Goal: Information Seeking & Learning: Check status

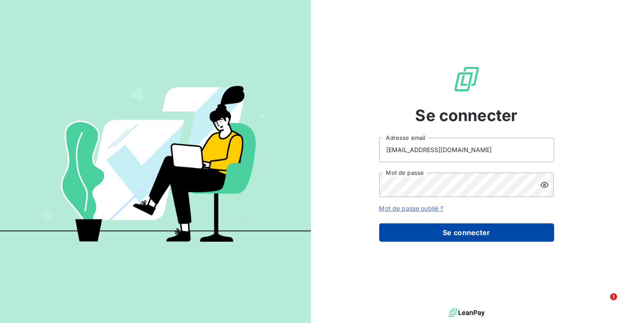
click at [440, 229] on button "Se connecter" at bounding box center [466, 233] width 175 height 18
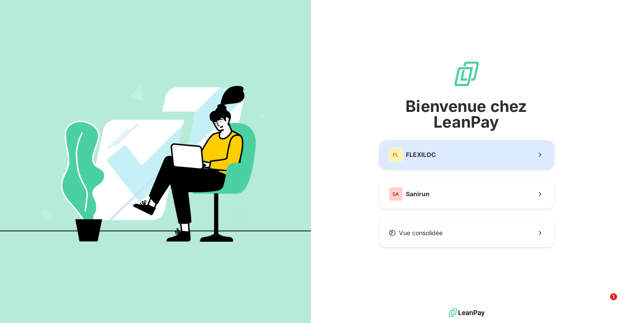
click at [394, 165] on button "FL FLEXILOC" at bounding box center [466, 154] width 175 height 29
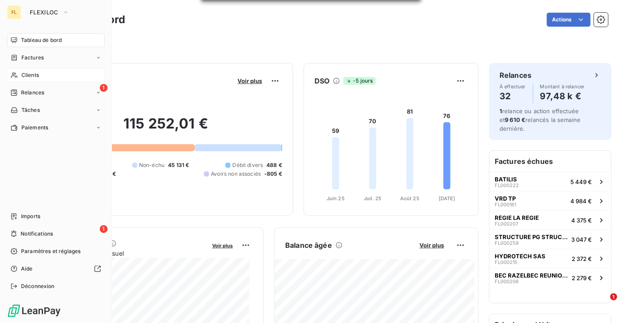
click at [37, 75] on span "Clients" at bounding box center [29, 75] width 17 height 8
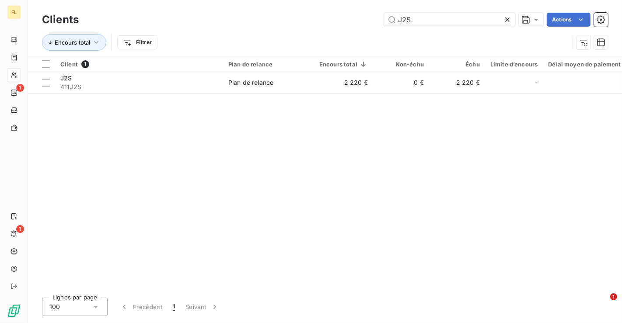
drag, startPoint x: 424, startPoint y: 21, endPoint x: 343, endPoint y: 42, distance: 83.4
click at [343, 42] on div "Clients J2S Actions Encours total Filtrer" at bounding box center [325, 32] width 566 height 45
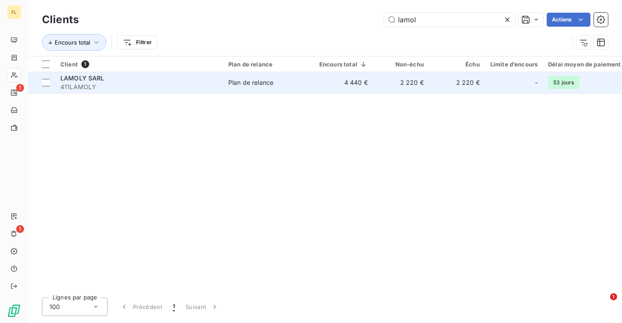
type input "lamol"
click at [307, 82] on span "Plan de relance" at bounding box center [268, 82] width 80 height 9
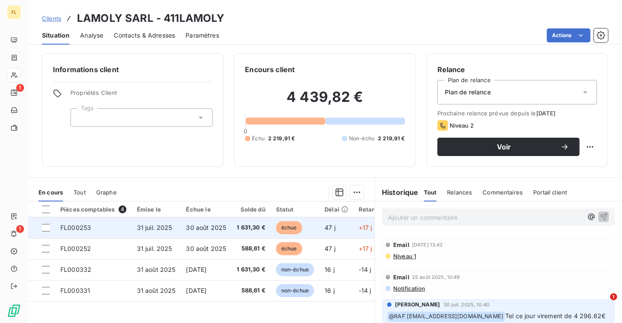
click at [228, 222] on td "30 août 2025" at bounding box center [206, 227] width 51 height 21
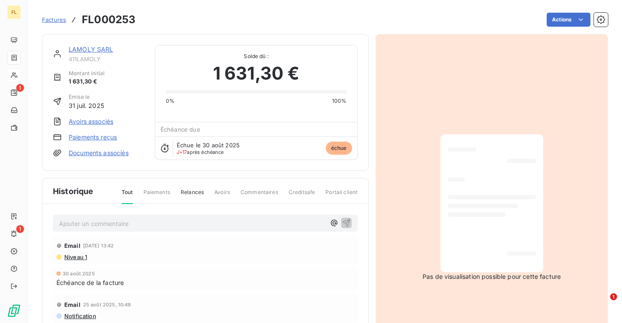
click at [62, 17] on span "Factures" at bounding box center [54, 19] width 24 height 7
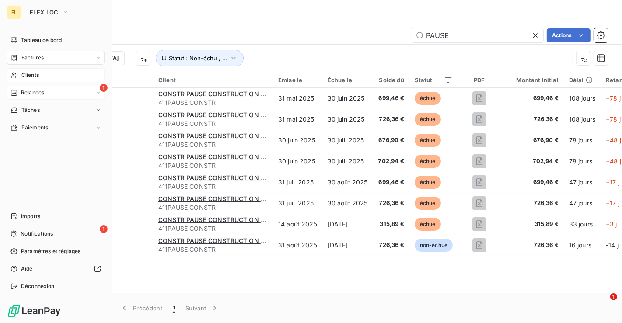
click at [20, 92] on div "Relances" at bounding box center [27, 93] width 34 height 8
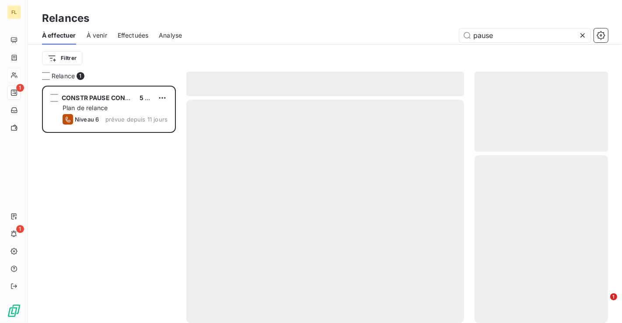
scroll to position [230, 126]
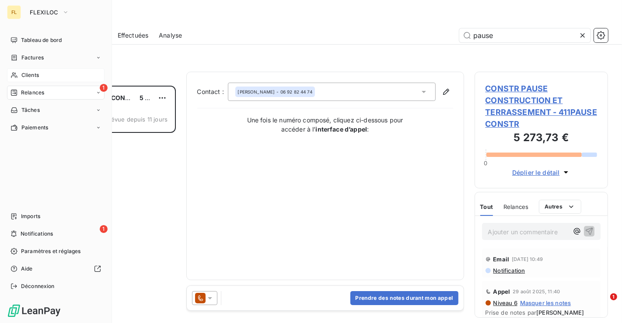
click at [22, 95] on span "Relances" at bounding box center [32, 93] width 23 height 8
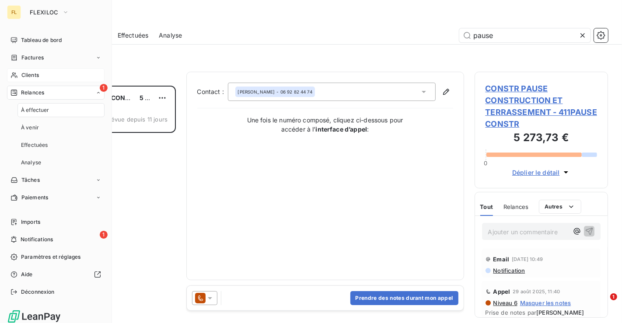
click at [23, 79] on span "Clients" at bounding box center [29, 75] width 17 height 8
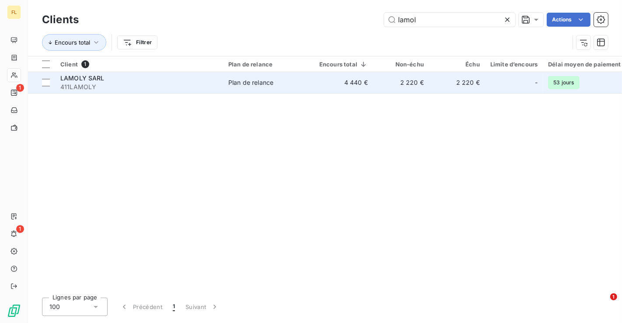
click at [305, 84] on span "Plan de relance" at bounding box center [268, 82] width 80 height 9
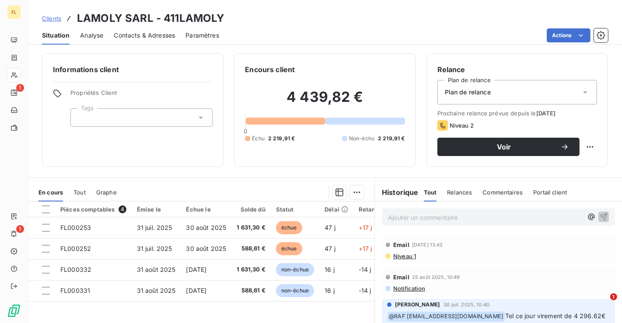
scroll to position [40, 0]
